Goal: Task Accomplishment & Management: Use online tool/utility

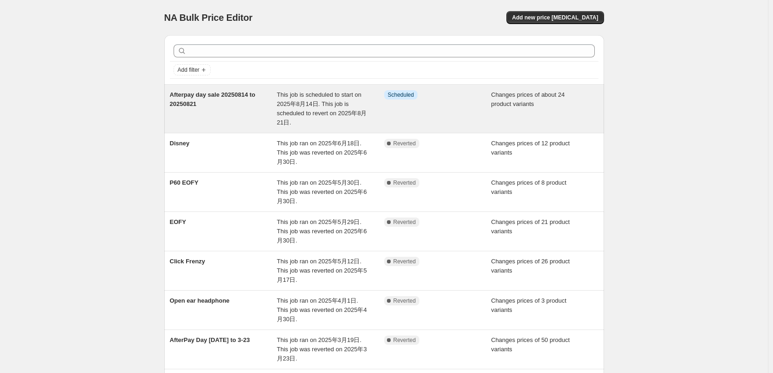
click at [231, 96] on span "Afterpay day sale 20250814 to 20250821" at bounding box center [213, 99] width 86 height 16
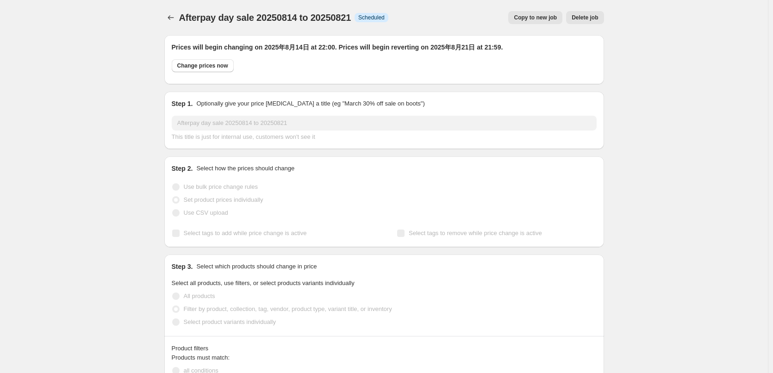
select select "collection"
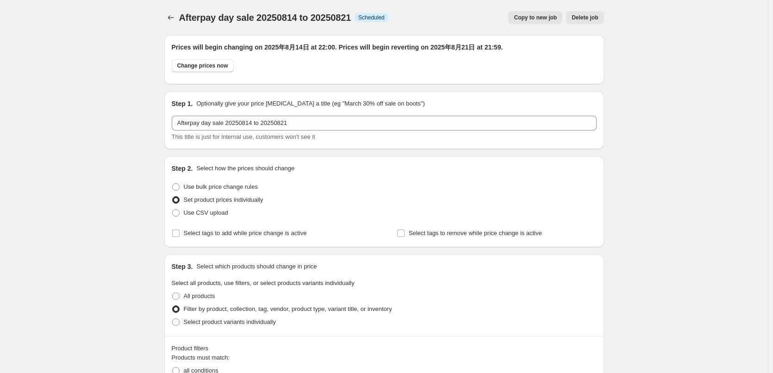
scroll to position [326, 0]
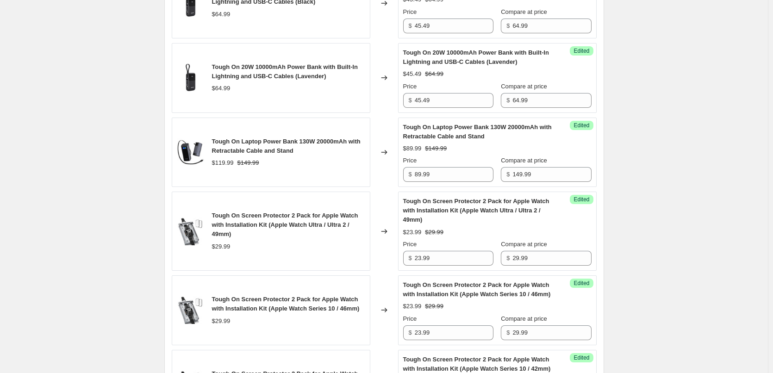
drag, startPoint x: 773, startPoint y: 179, endPoint x: 772, endPoint y: 265, distance: 86.6
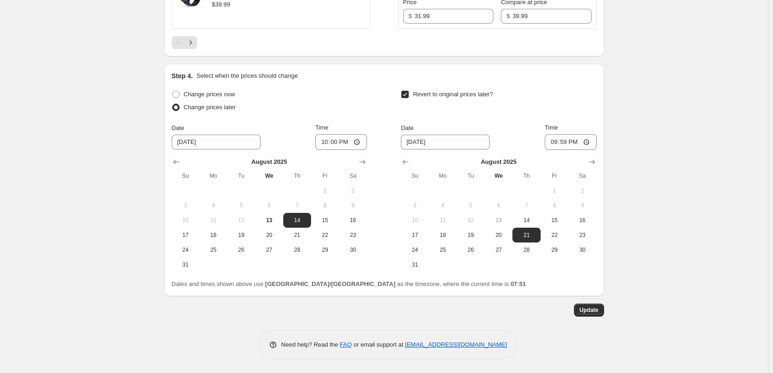
scroll to position [1958, 0]
click at [273, 228] on button "13" at bounding box center [269, 220] width 28 height 15
type input "8/13/2025"
click at [595, 314] on span "Update" at bounding box center [589, 309] width 19 height 7
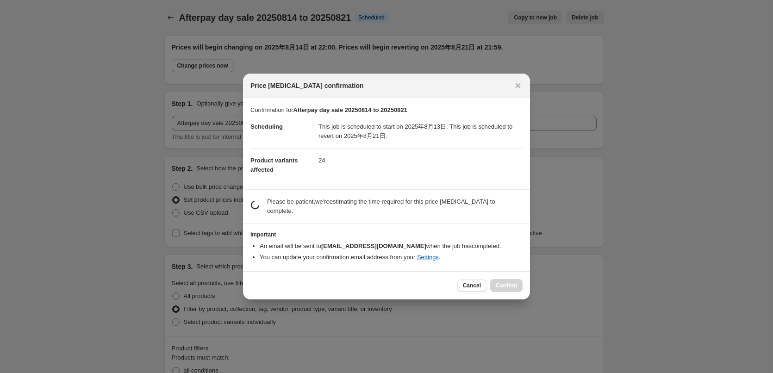
scroll to position [0, 0]
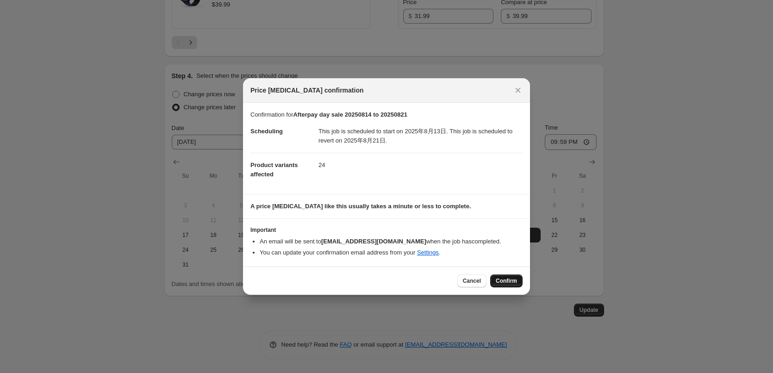
click at [512, 279] on span "Confirm" at bounding box center [506, 280] width 21 height 7
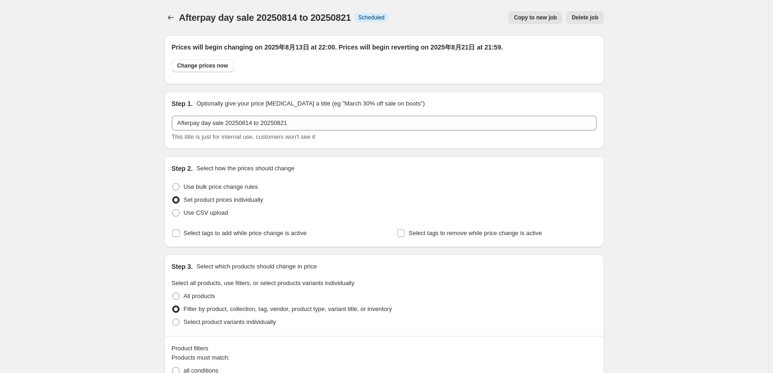
scroll to position [1958, 0]
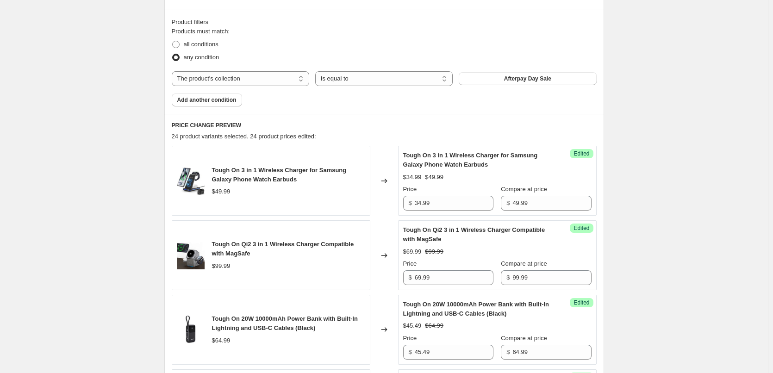
scroll to position [0, 0]
